Goal: Task Accomplishment & Management: Use online tool/utility

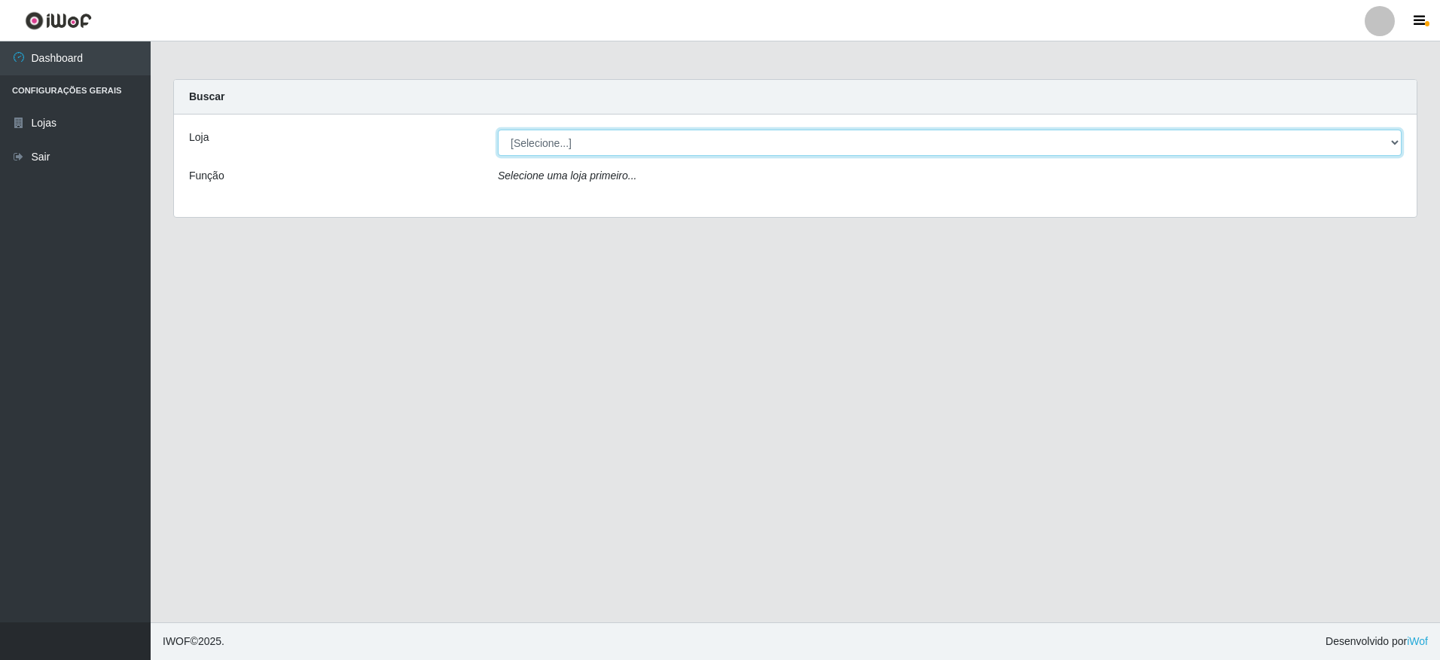
click at [600, 148] on select "[Selecione...] Extrabom - Loja 05 [GEOGRAPHIC_DATA]" at bounding box center [950, 143] width 904 height 26
select select "494"
click at [498, 130] on select "[Selecione...] Extrabom - Loja 05 [GEOGRAPHIC_DATA]" at bounding box center [950, 143] width 904 height 26
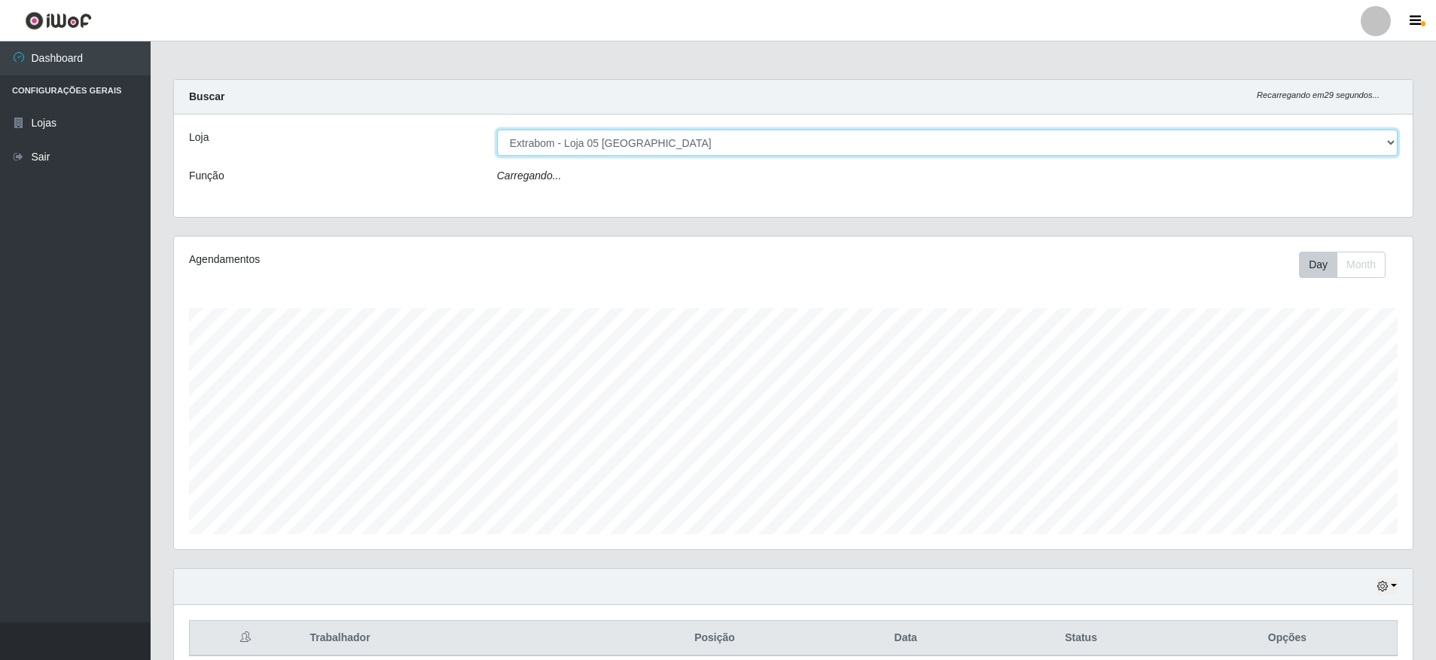
scroll to position [313, 1239]
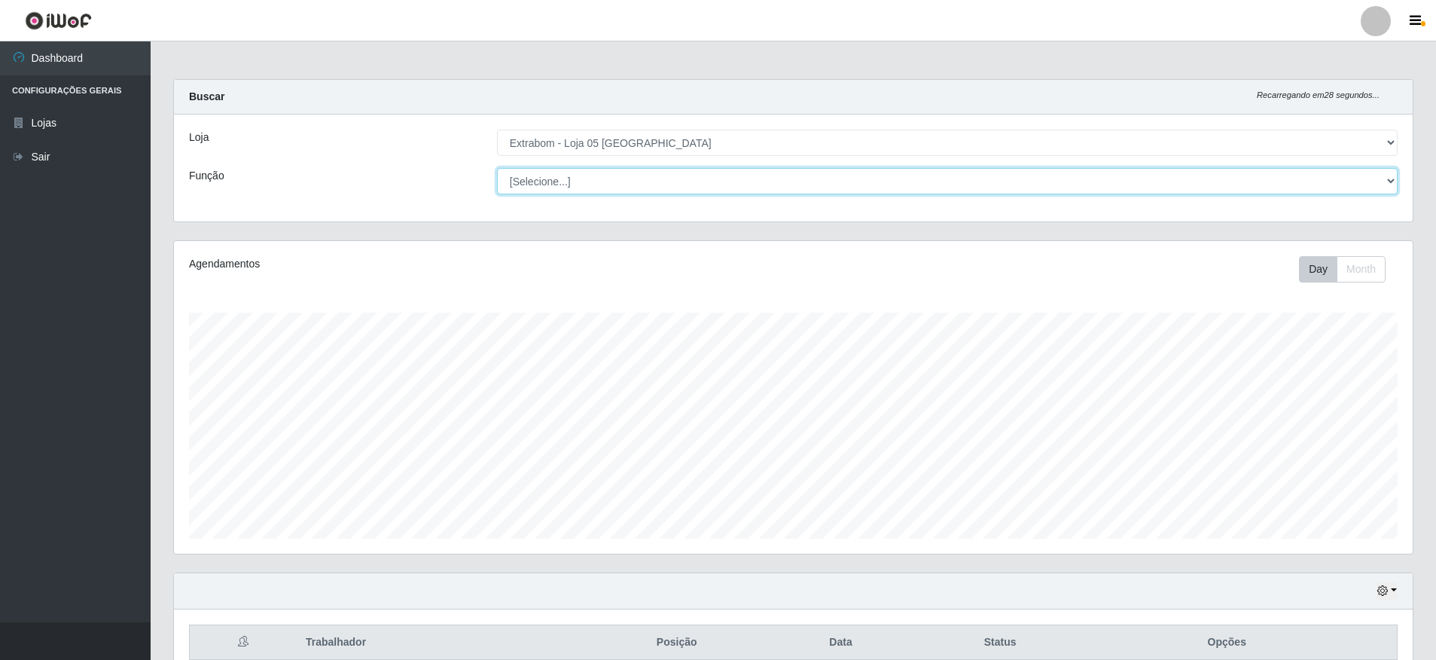
click at [600, 175] on select "[Selecione...] Repositor Repositor + Repositor ++" at bounding box center [947, 181] width 901 height 26
click at [497, 168] on select "[Selecione...] Repositor Repositor + Repositor ++" at bounding box center [947, 181] width 901 height 26
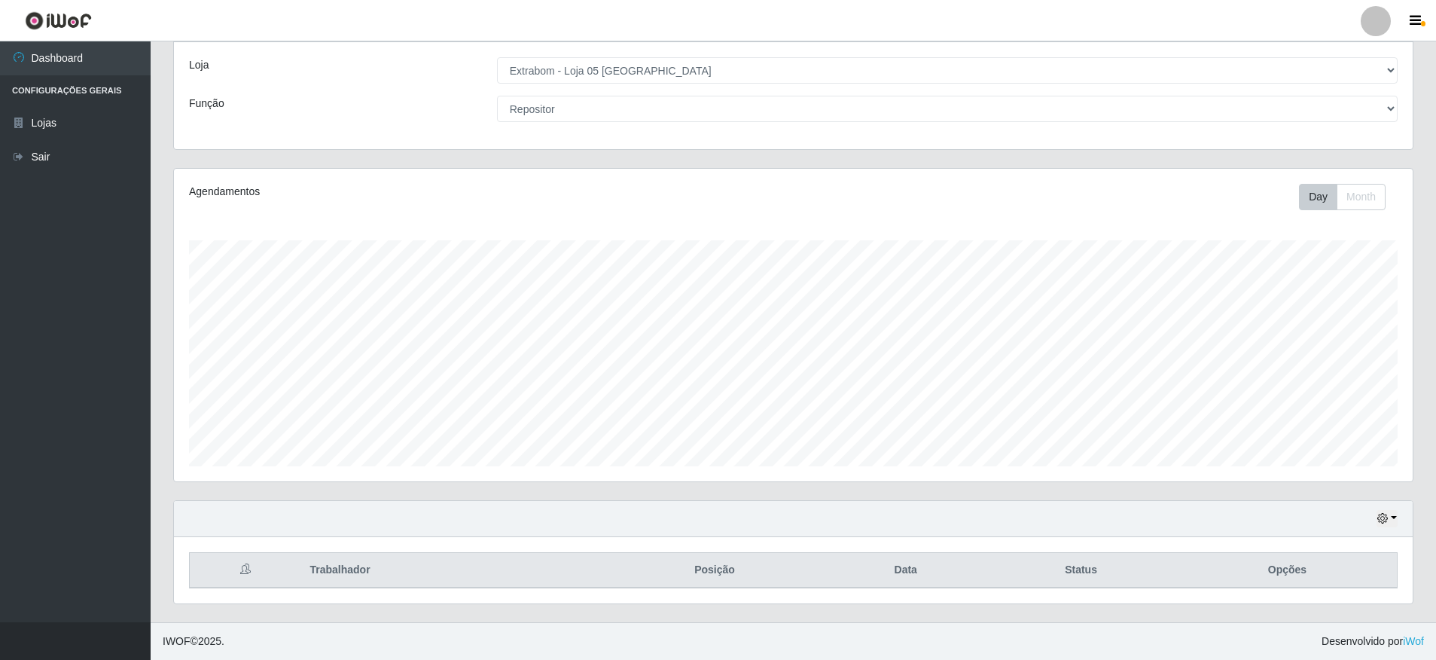
click at [364, 566] on th "Trabalhador" at bounding box center [451, 570] width 301 height 35
click at [246, 577] on th at bounding box center [245, 570] width 111 height 35
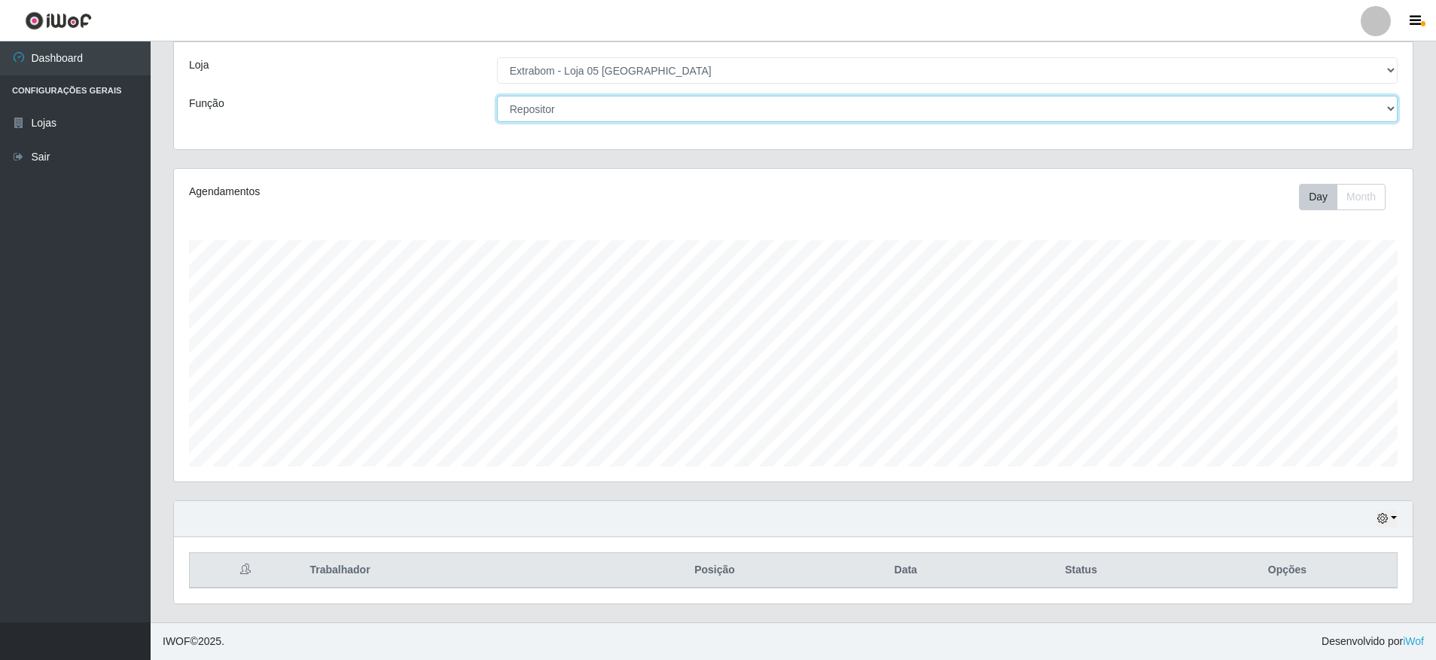
drag, startPoint x: 545, startPoint y: 112, endPoint x: 544, endPoint y: 121, distance: 9.2
click at [545, 112] on select "[Selecione...] Repositor Repositor + Repositor ++" at bounding box center [947, 109] width 901 height 26
select select "82"
click at [497, 96] on select "[Selecione...] Repositor Repositor + Repositor ++" at bounding box center [947, 109] width 901 height 26
click at [613, 116] on select "[Selecione...] Repositor Repositor + Repositor ++" at bounding box center [947, 109] width 901 height 26
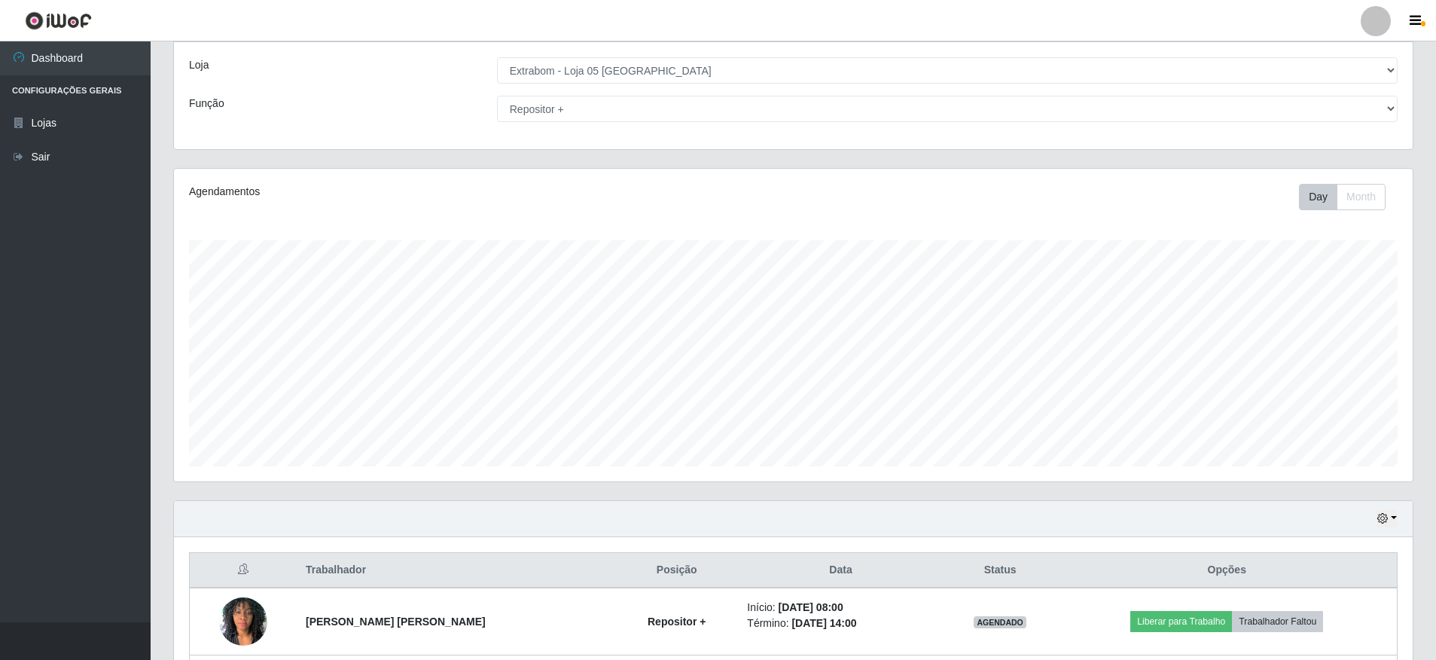
click at [169, 368] on div "Agendamentos Day Month 10/09 Agendamentos 36" at bounding box center [793, 334] width 1263 height 332
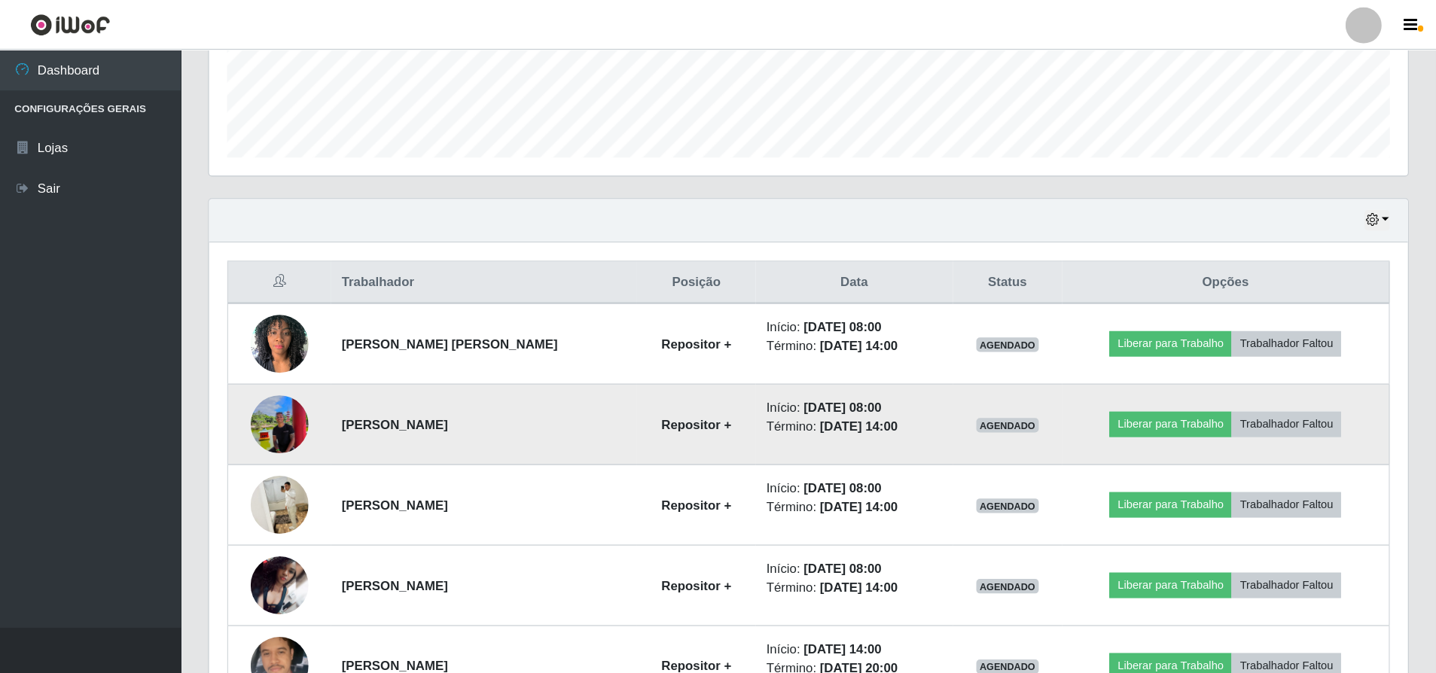
scroll to position [394, 0]
